Goal: Information Seeking & Learning: Learn about a topic

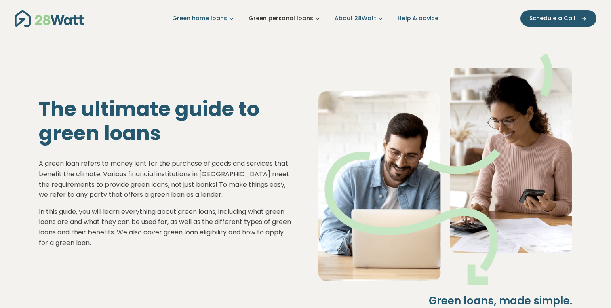
click at [288, 15] on link "Green personal loans" at bounding box center [284, 18] width 73 height 8
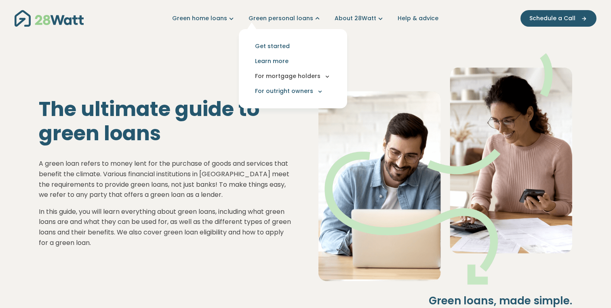
click at [281, 71] on button "For mortgage holders" at bounding box center [292, 76] width 95 height 15
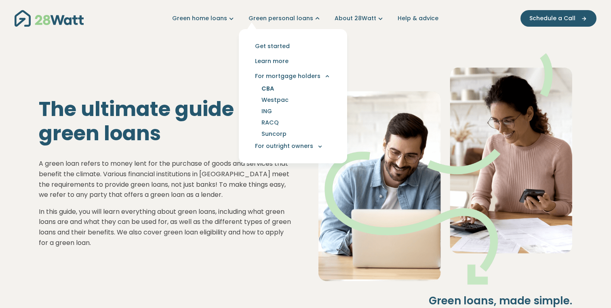
click at [272, 91] on link "CBA" at bounding box center [268, 88] width 32 height 11
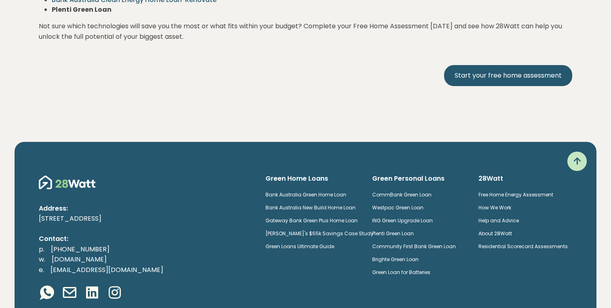
scroll to position [1734, 0]
